Goal: Transaction & Acquisition: Download file/media

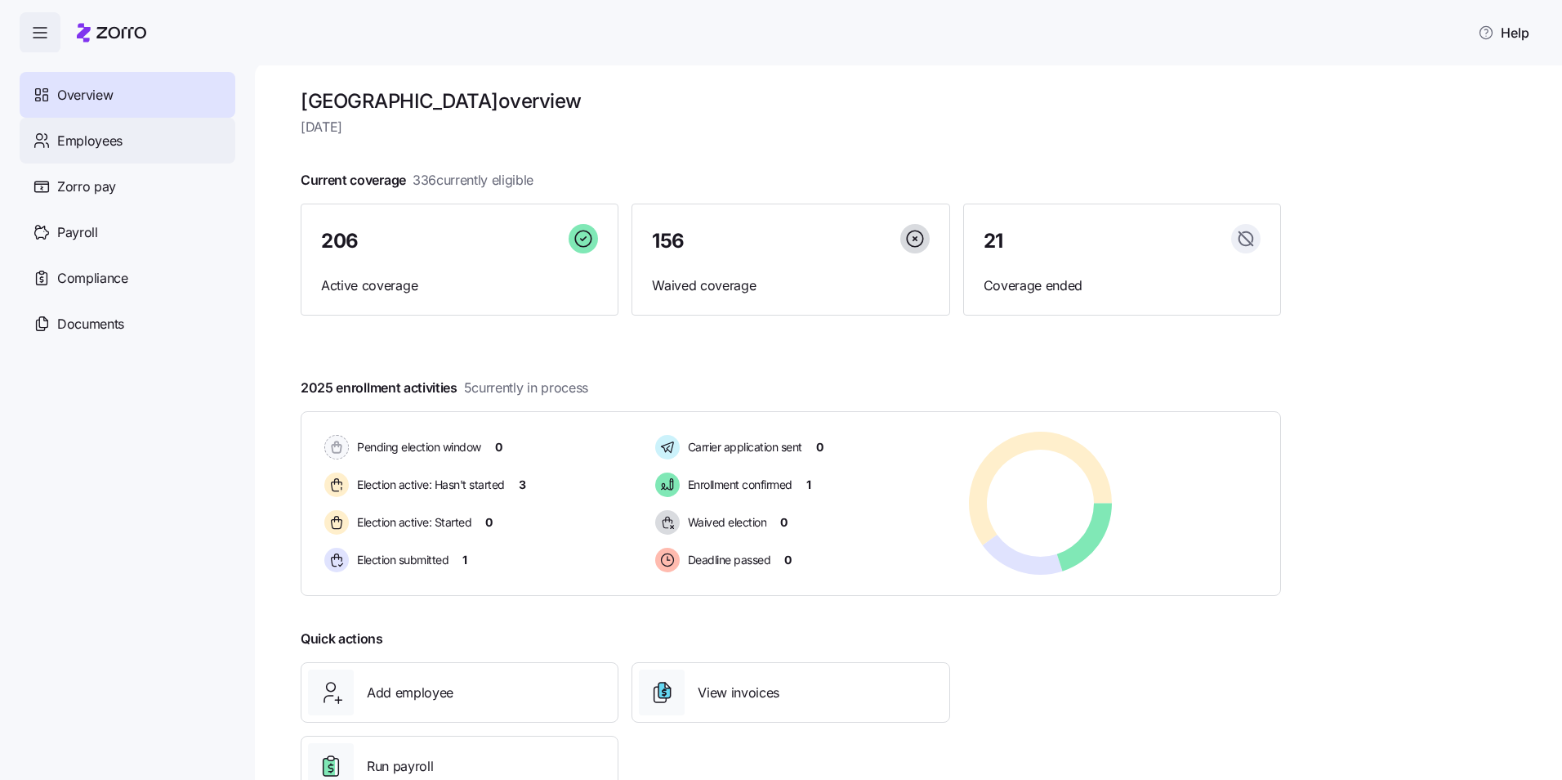
click at [95, 145] on span "Employees" at bounding box center [89, 141] width 65 height 20
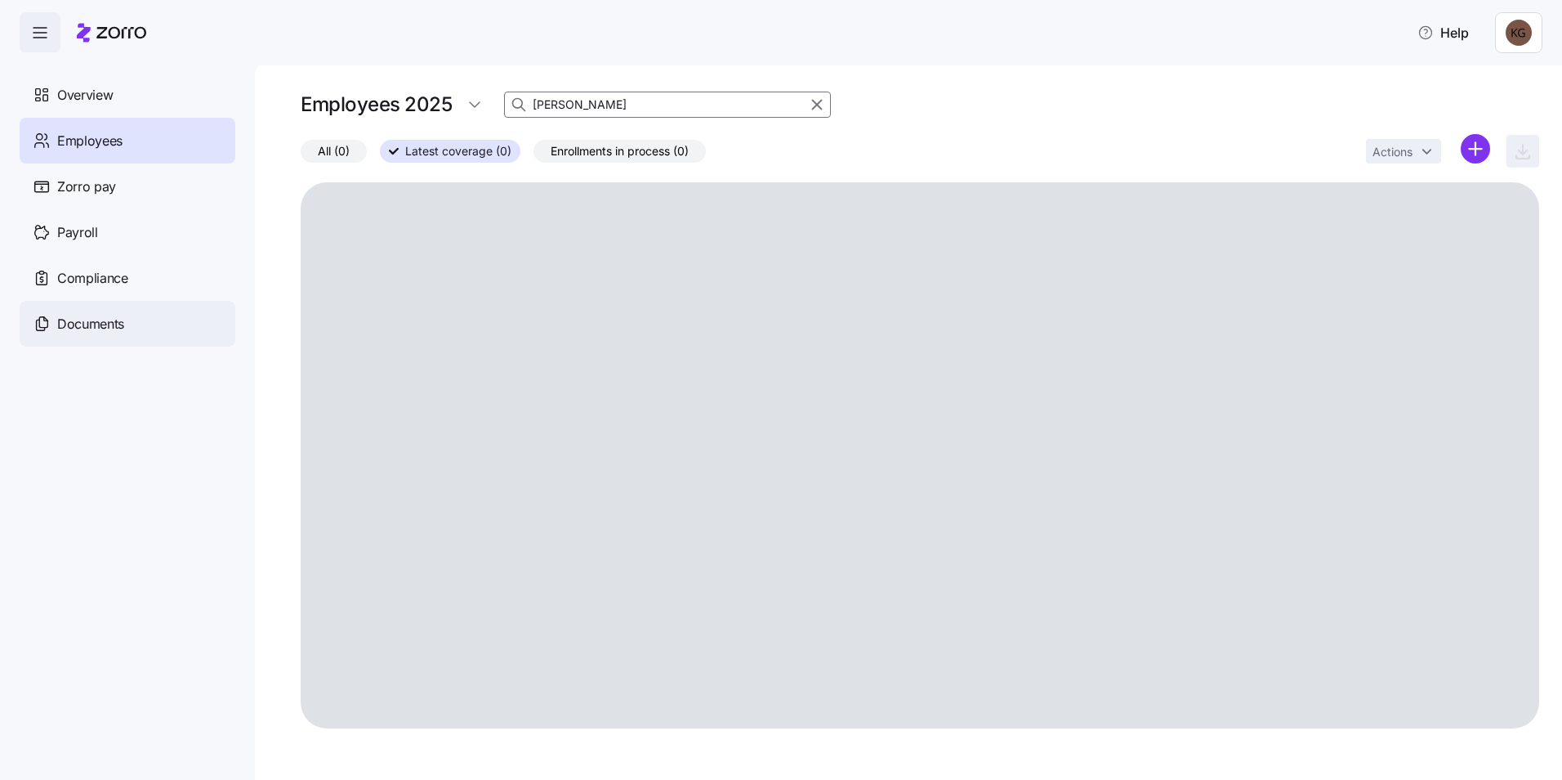
click at [106, 314] on span "Documents" at bounding box center [90, 324] width 67 height 20
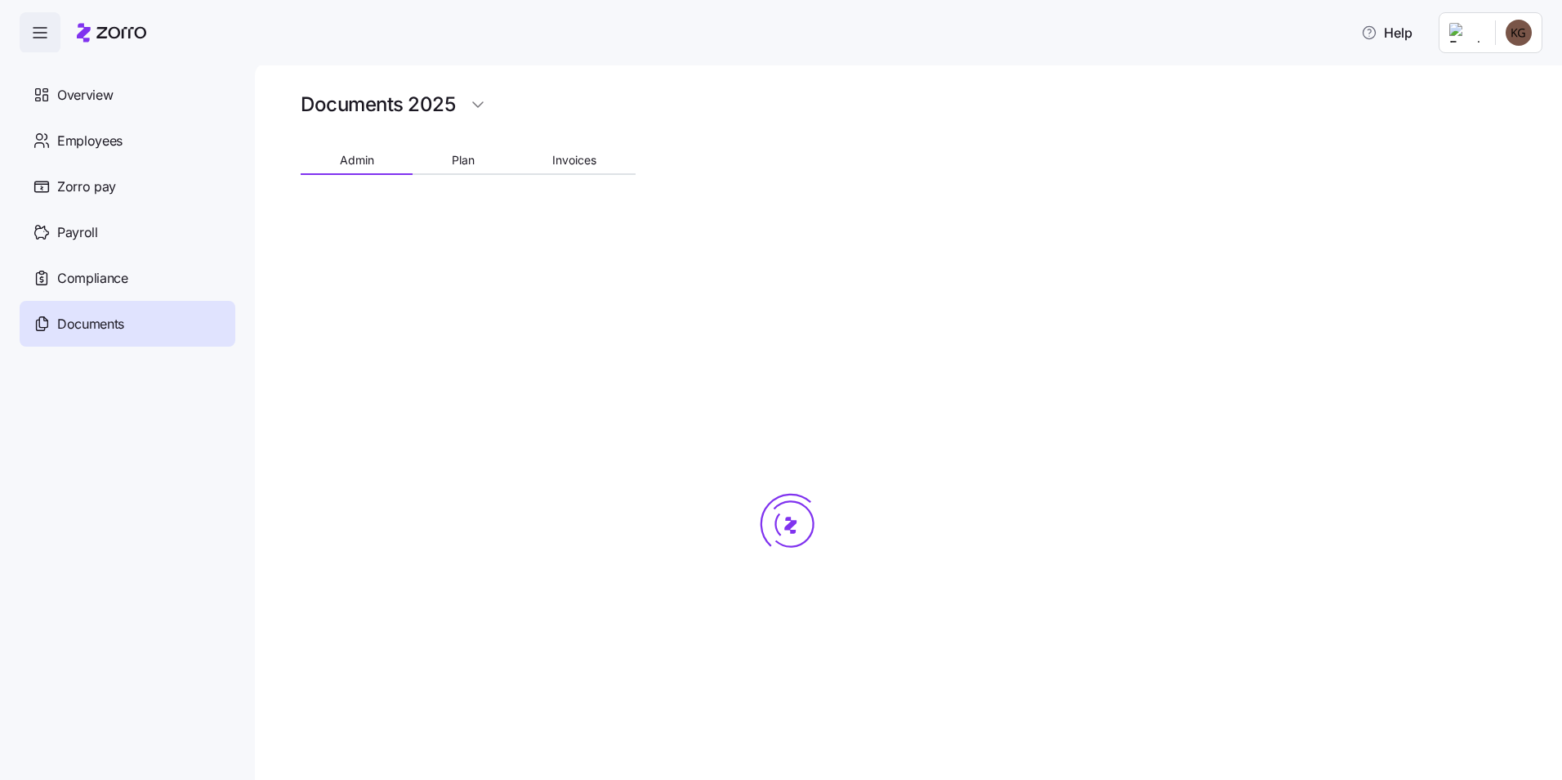
click at [104, 325] on span "Documents" at bounding box center [90, 324] width 67 height 20
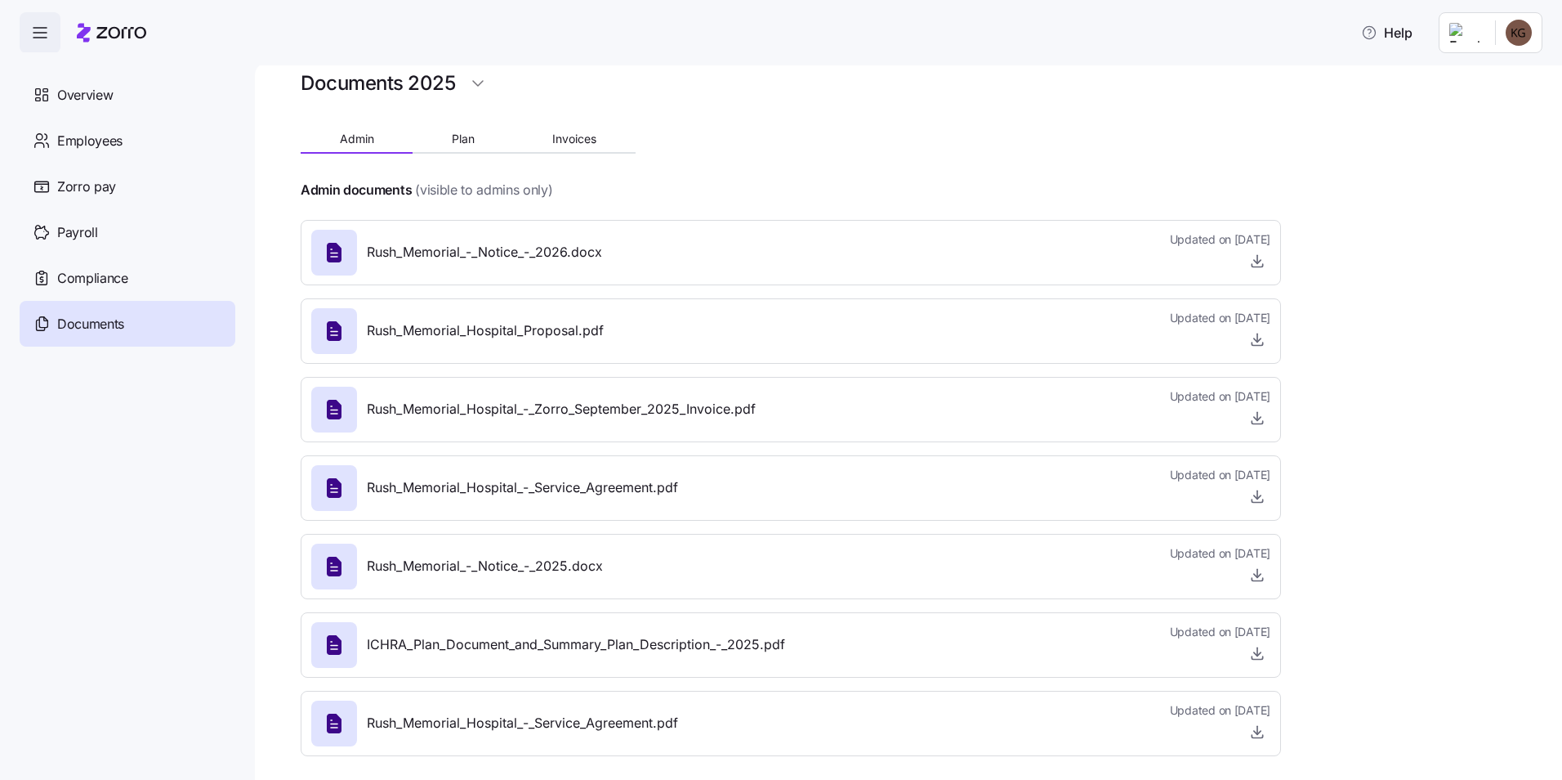
scroll to position [30, 0]
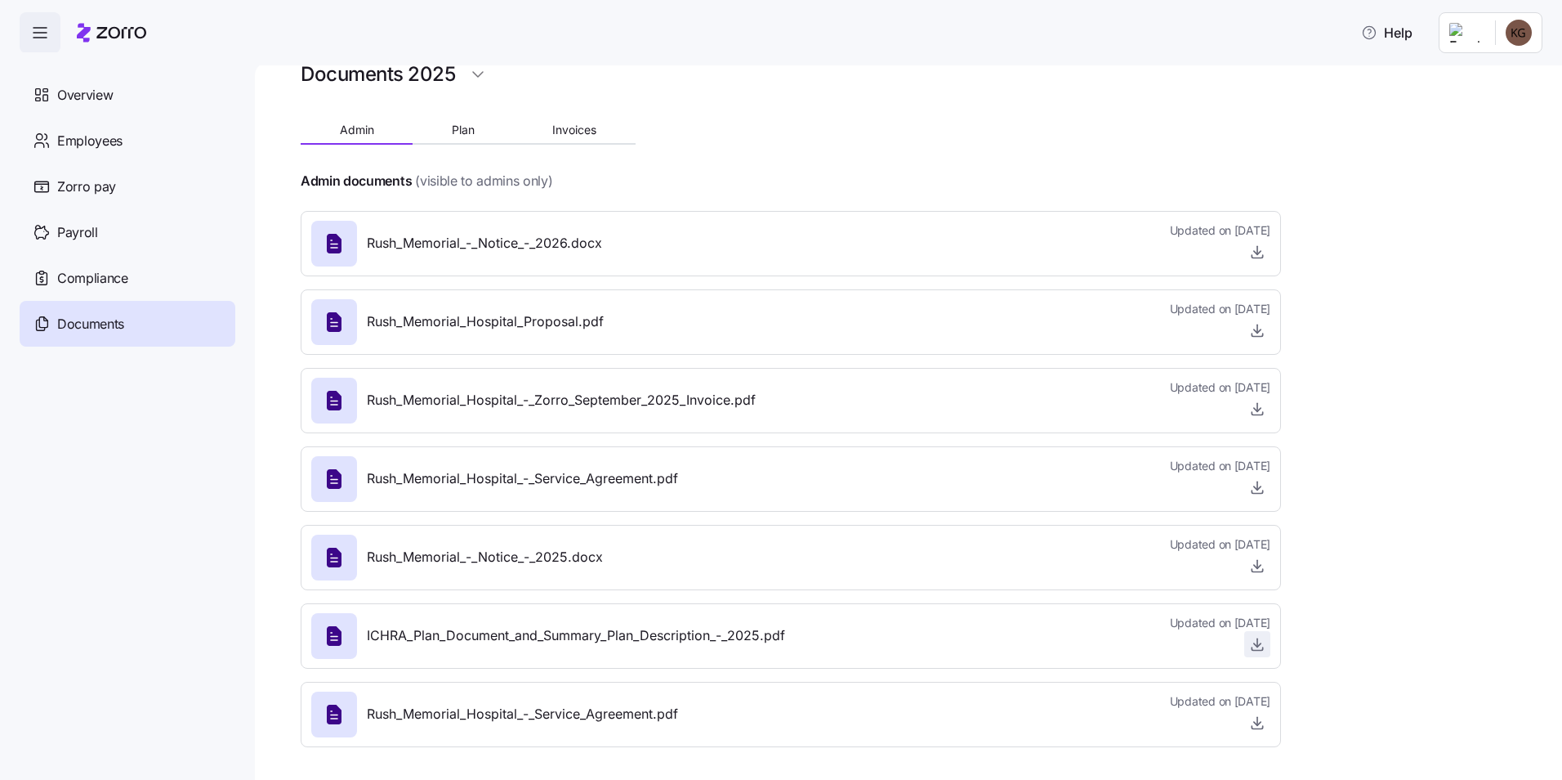
click at [1257, 644] on icon "button" at bounding box center [1257, 644] width 16 height 16
click at [486, 128] on button "Plan" at bounding box center [463, 130] width 101 height 25
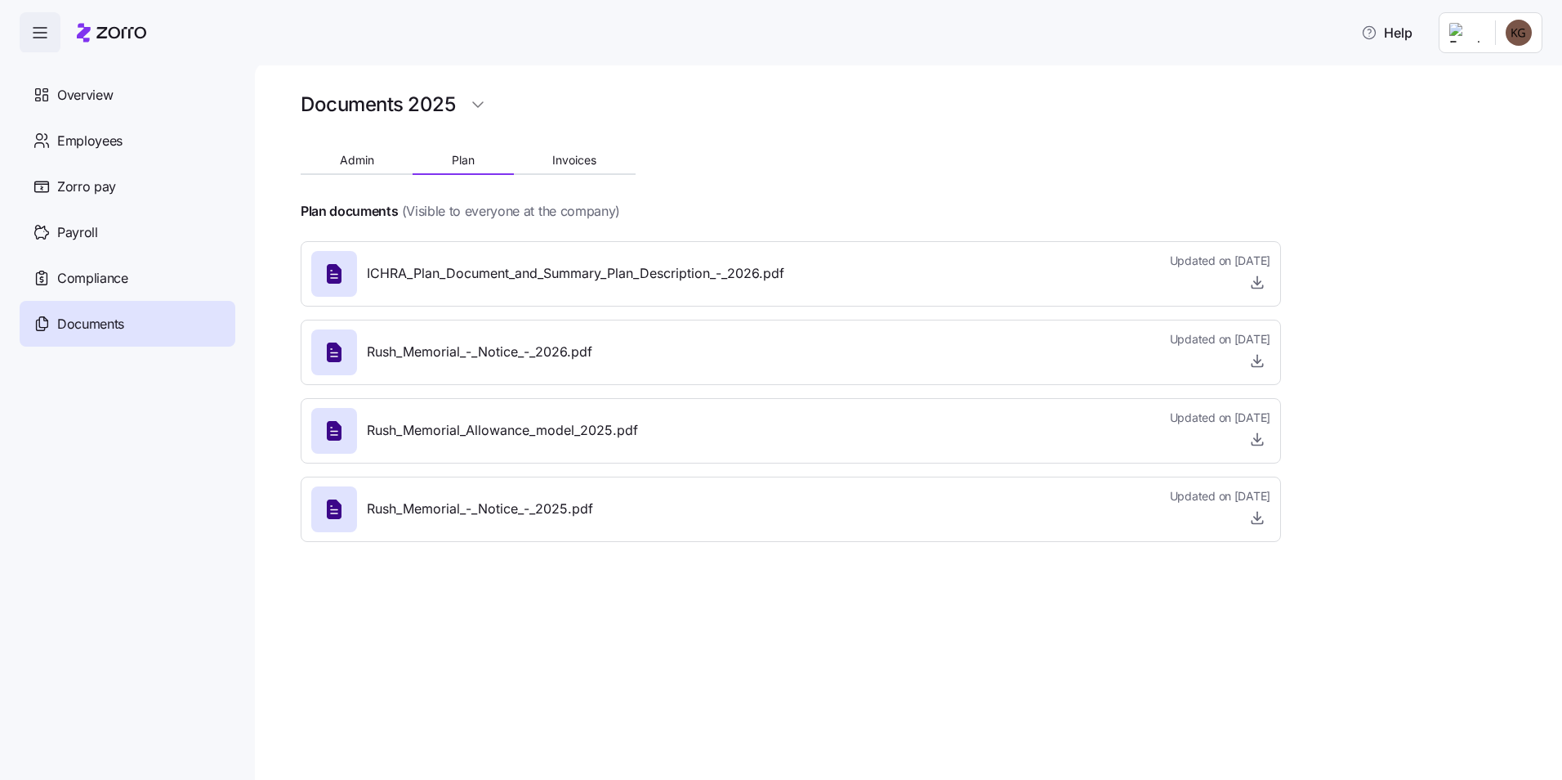
scroll to position [0, 0]
click at [1254, 436] on icon "button" at bounding box center [1257, 439] width 16 height 16
